Goal: Find specific page/section

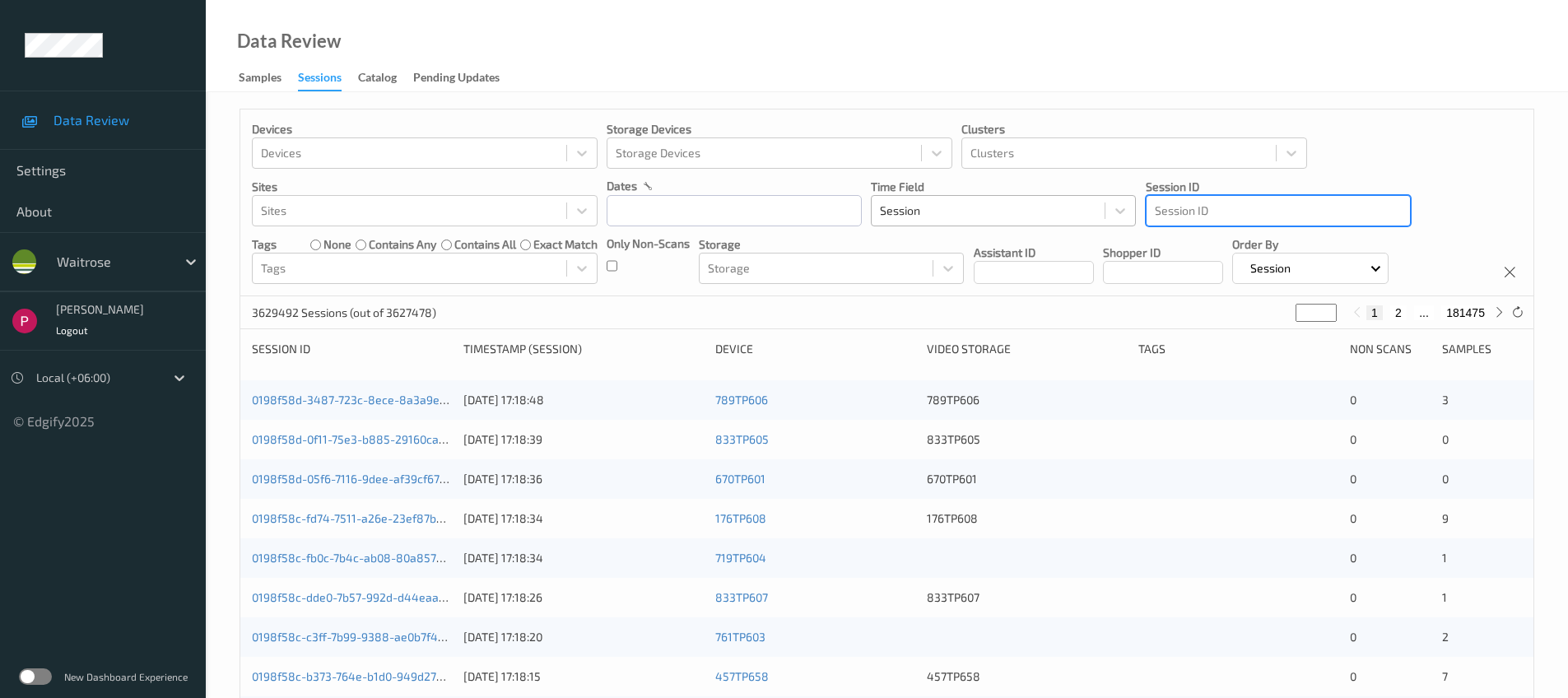
drag, startPoint x: 966, startPoint y: 212, endPoint x: 1054, endPoint y: 215, distance: 88.1
click at [967, 212] on div at bounding box center [988, 210] width 217 height 20
click at [1140, 216] on div "Devices Devices Storage Devices Storage Devices Clusters Clusters Sites Sites d…" at bounding box center [887, 203] width 1293 height 187
click at [1211, 215] on div at bounding box center [1279, 210] width 247 height 20
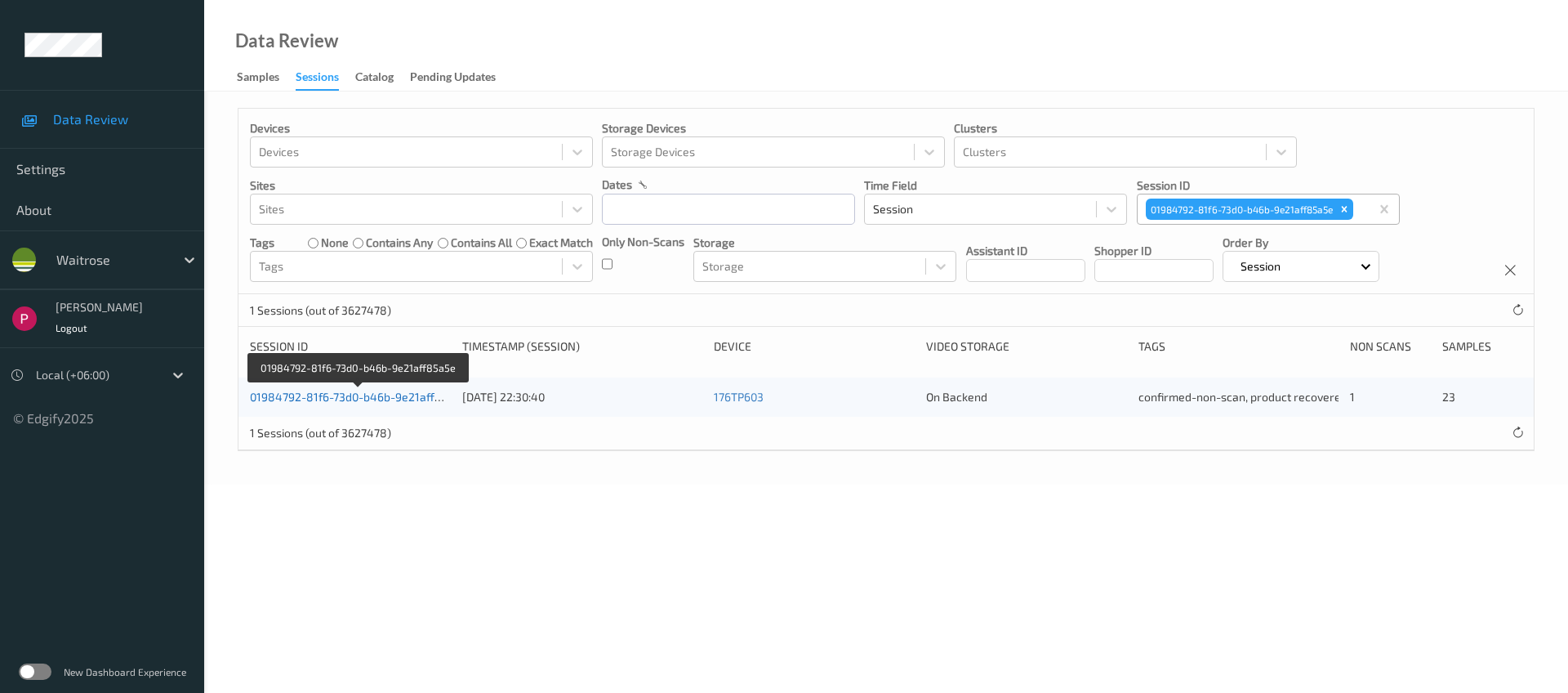
click at [363, 397] on link "01984792-81f6-73d0-b46b-9e21aff85a5e" at bounding box center [359, 396] width 218 height 14
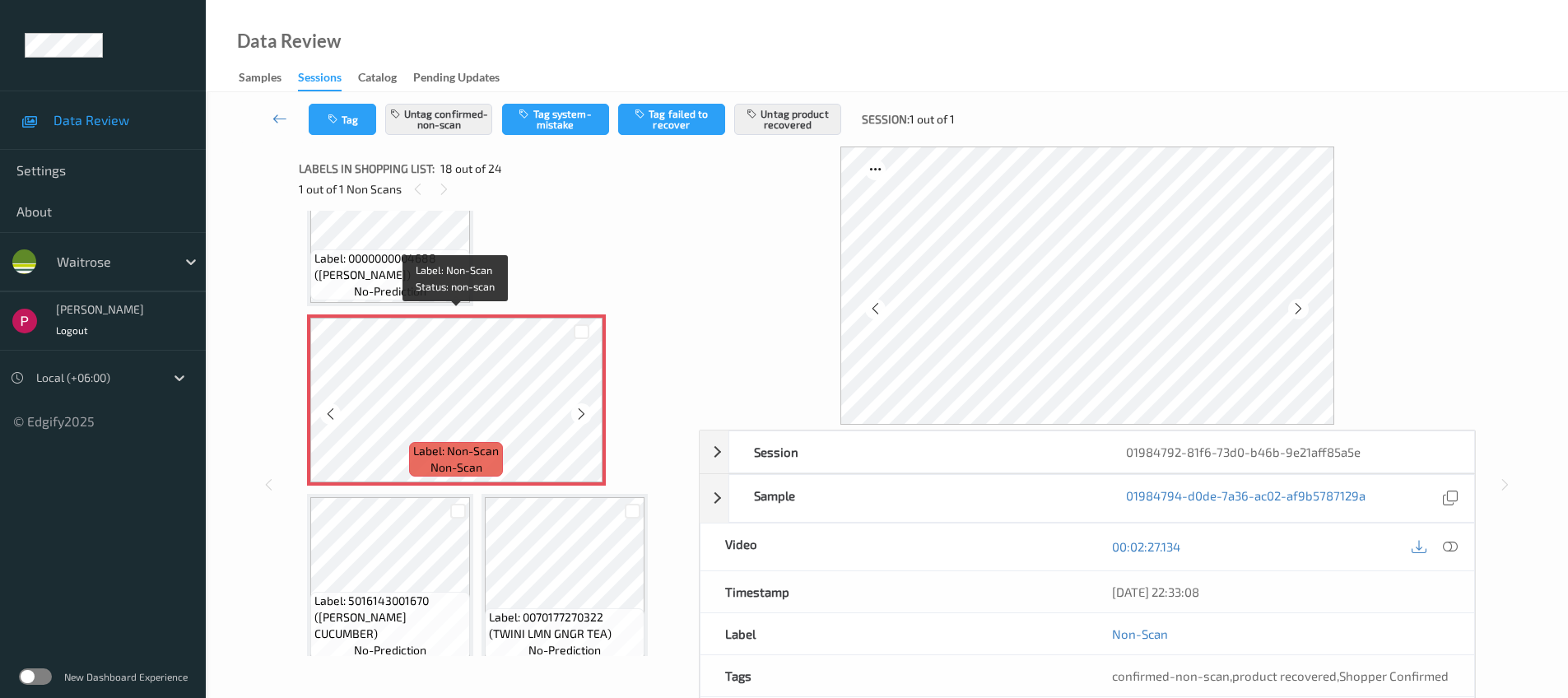
scroll to position [1515, 0]
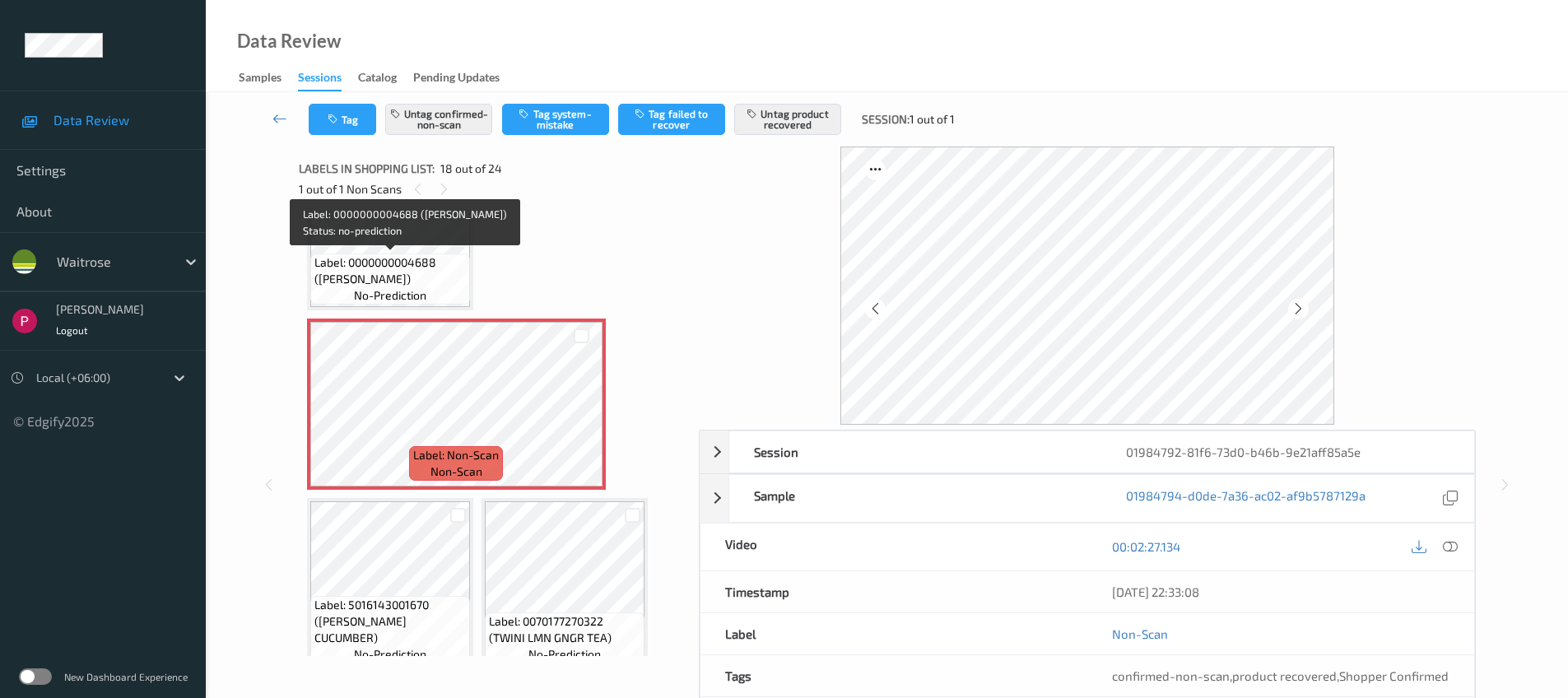
click at [420, 263] on span "Label: 0000000004688 ([PERSON_NAME])" at bounding box center [389, 270] width 152 height 33
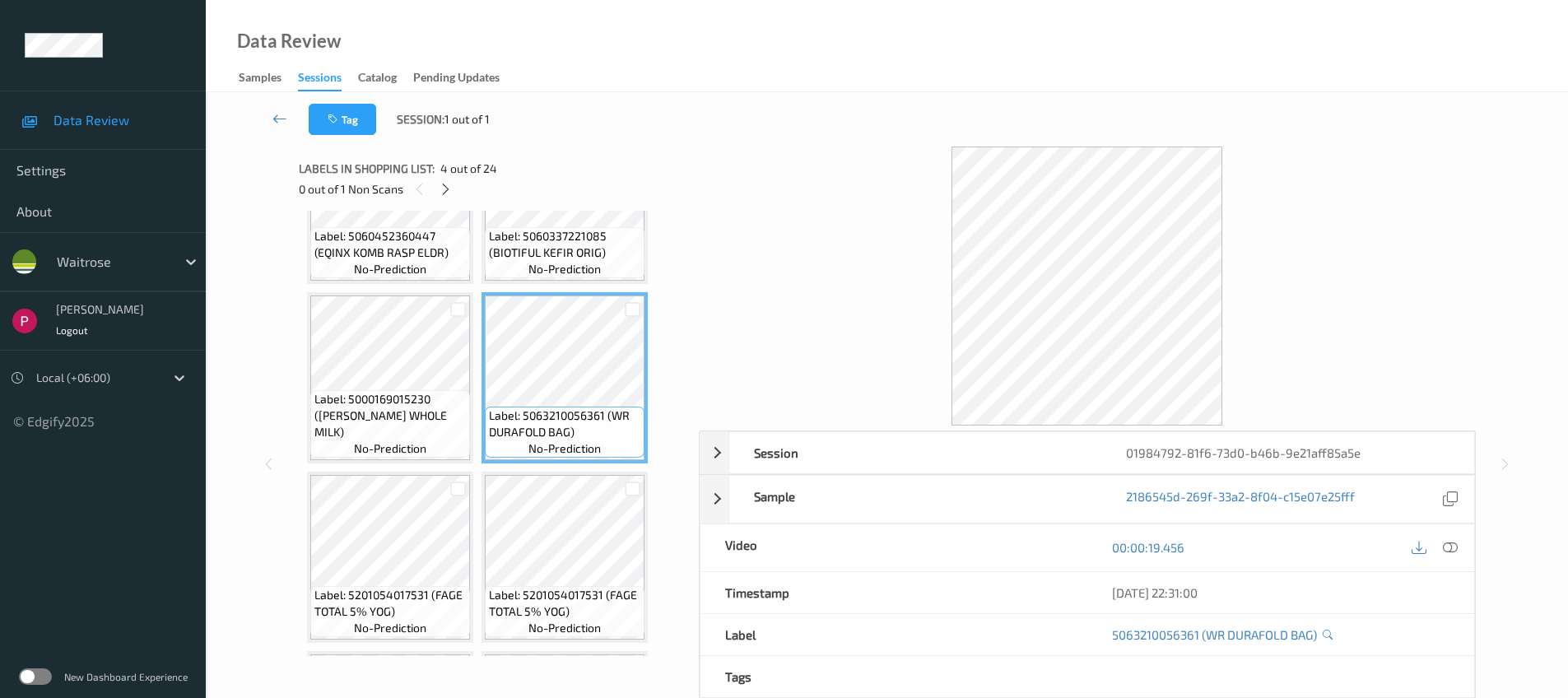
scroll to position [137, 0]
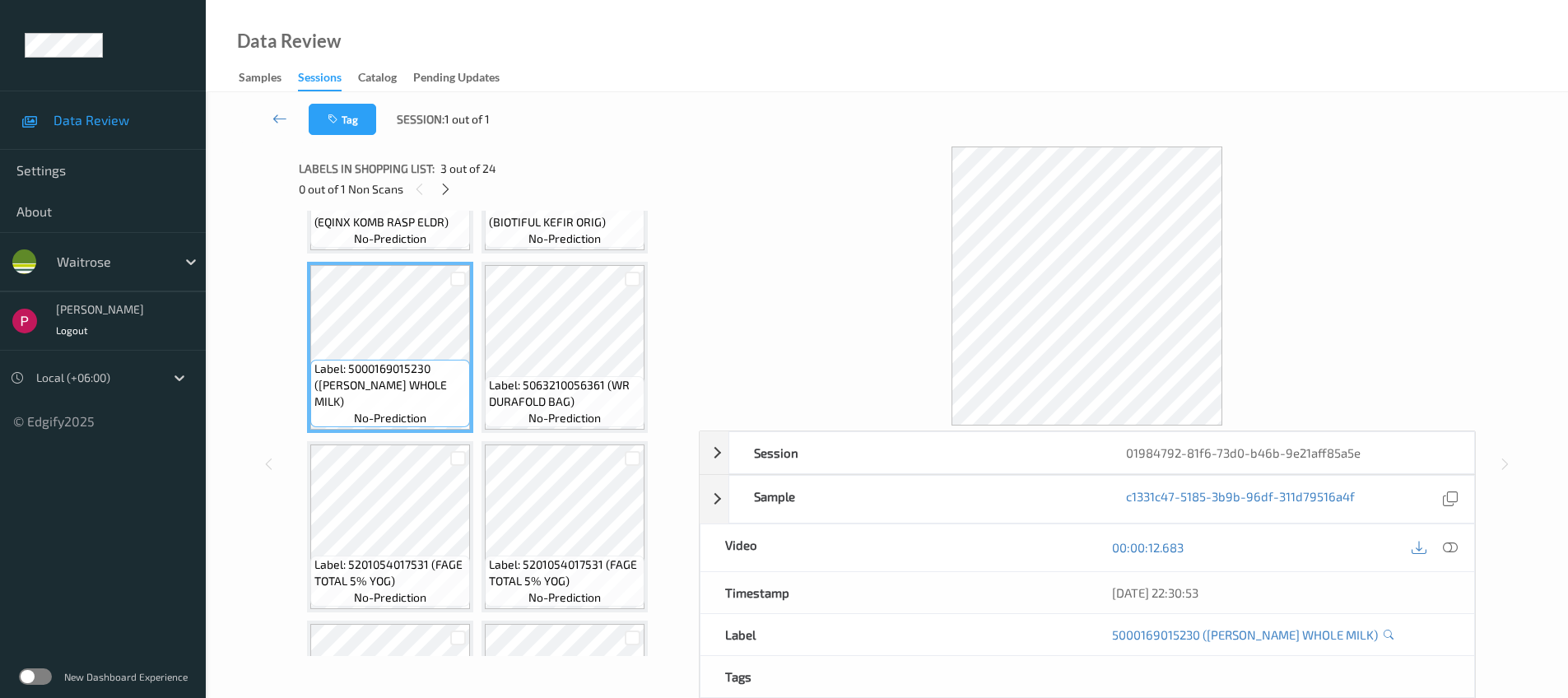
click at [644, 346] on div "Label: 5063210056361 (WR DURAFOLD BAG) no-prediction" at bounding box center [564, 348] width 166 height 171
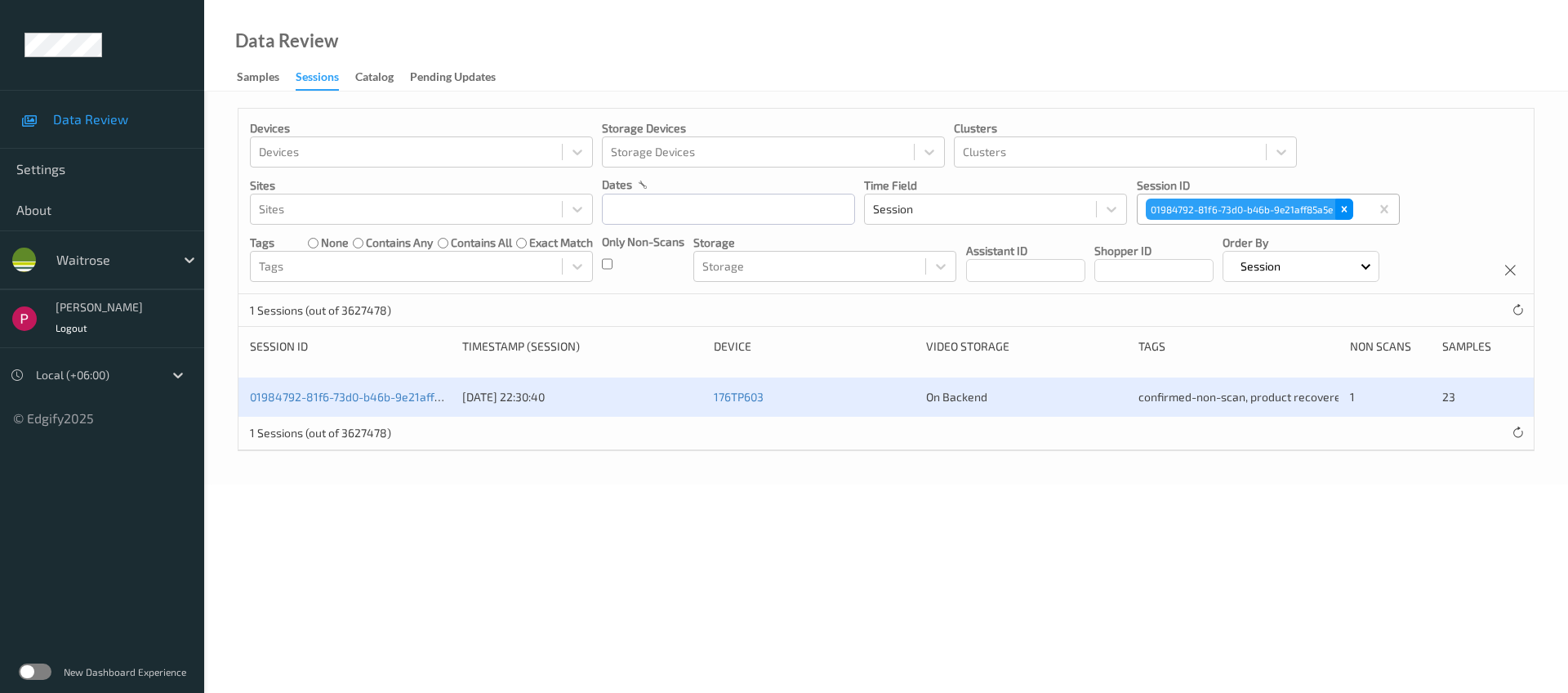
click at [1340, 206] on icon "Remove 01984792-81f6-73d0-b46b-9e21aff85a5e" at bounding box center [1345, 209] width 11 height 11
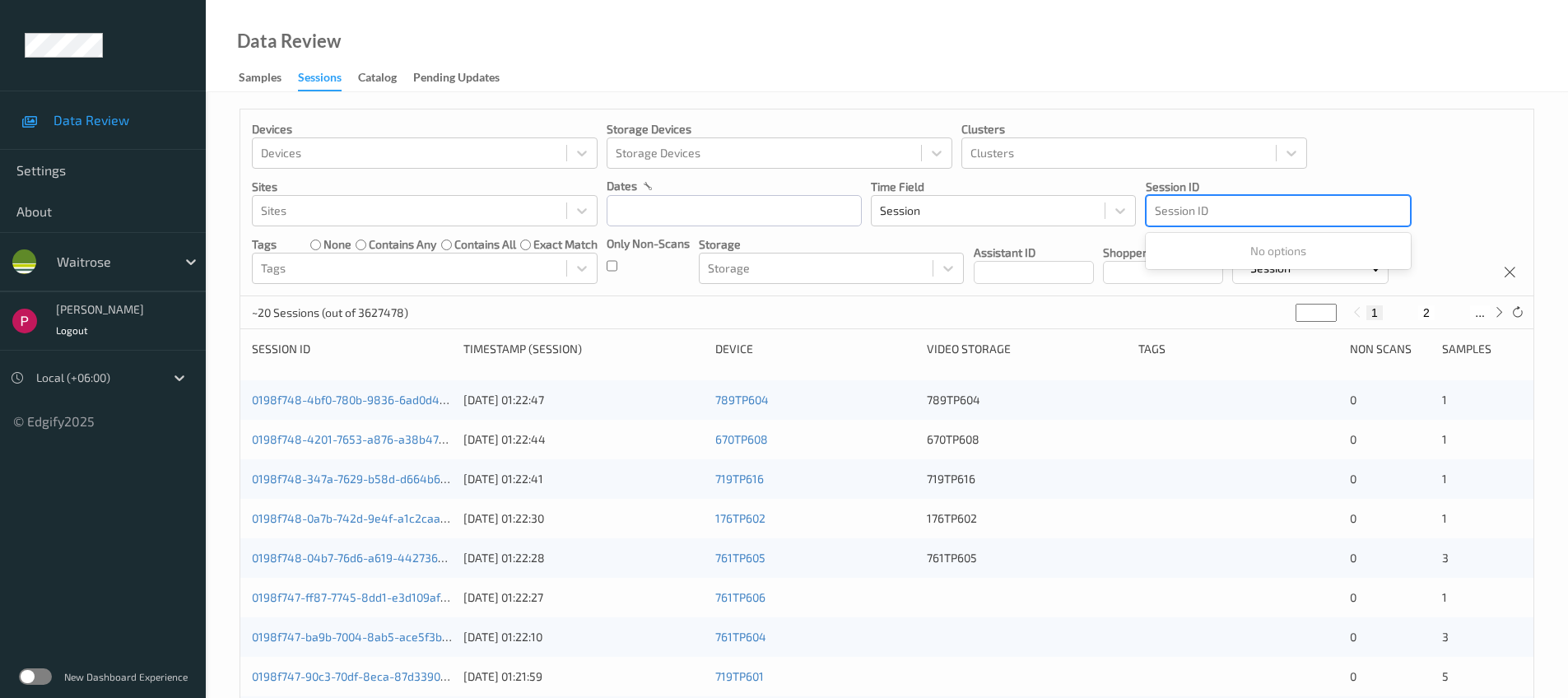
click at [1238, 209] on div at bounding box center [1279, 210] width 247 height 20
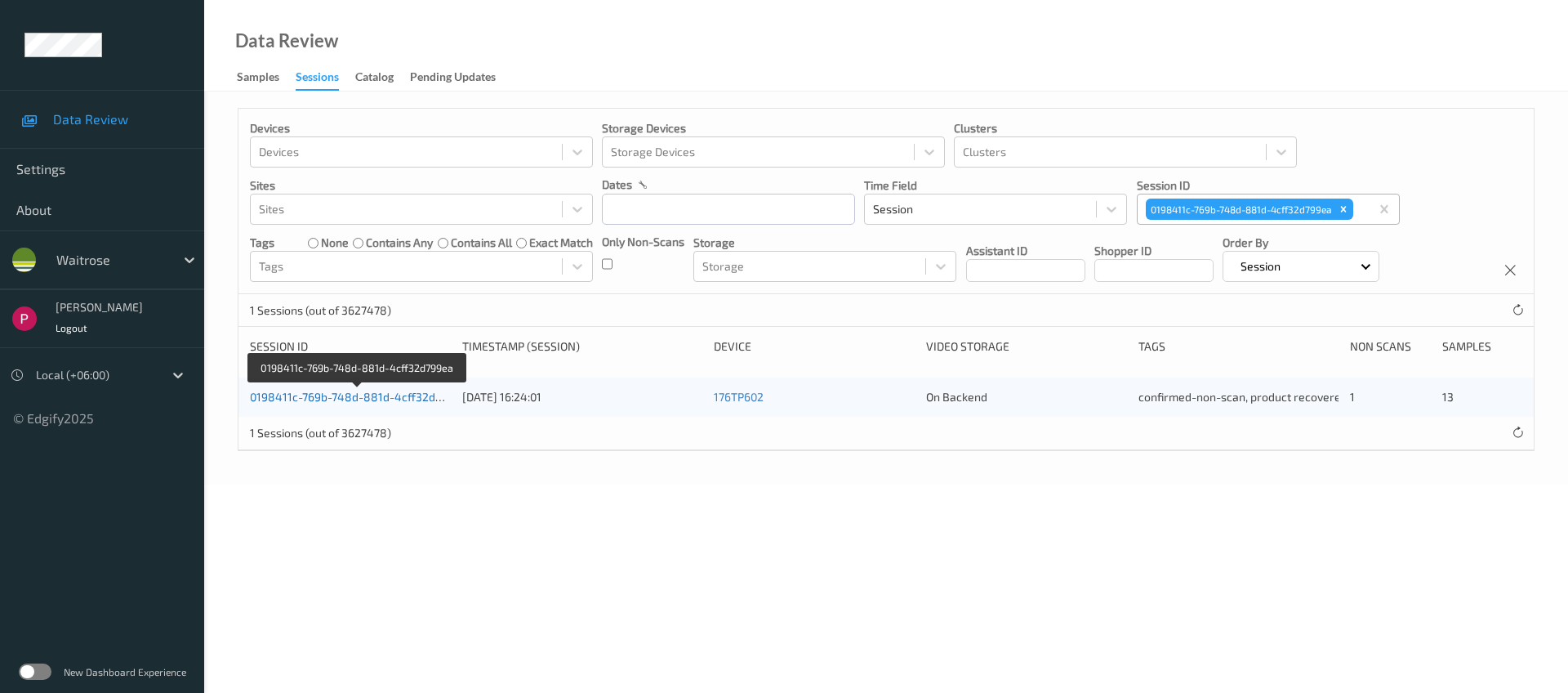
click at [370, 391] on link "0198411c-769b-748d-881d-4cff32d799ea" at bounding box center [359, 396] width 218 height 14
